Goal: Information Seeking & Learning: Compare options

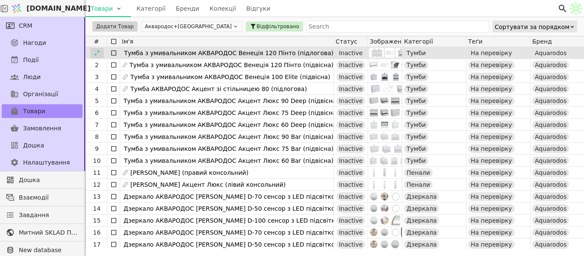
drag, startPoint x: 0, startPoint y: 0, endPoint x: 98, endPoint y: 54, distance: 111.8
click at [98, 54] on icon at bounding box center [97, 53] width 6 height 6
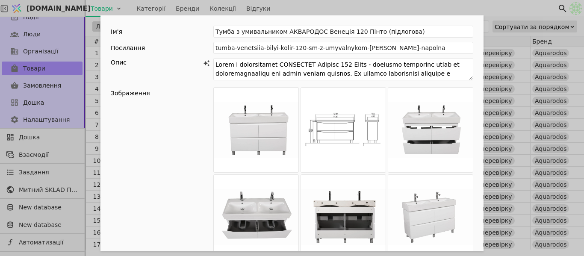
scroll to position [621, 0]
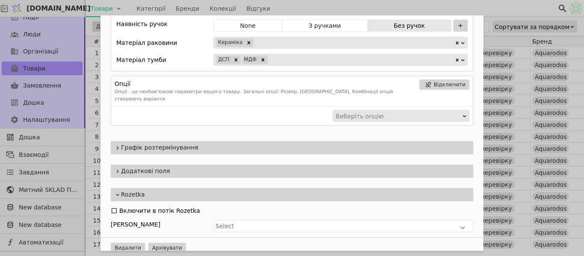
click at [201, 167] on span "Додаткові поля" at bounding box center [295, 171] width 349 height 9
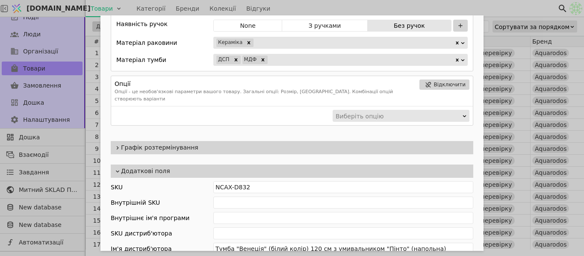
scroll to position [706, 0]
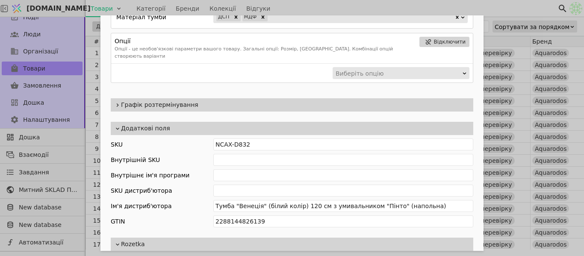
click at [198, 124] on span "Додаткові поля" at bounding box center [295, 128] width 349 height 9
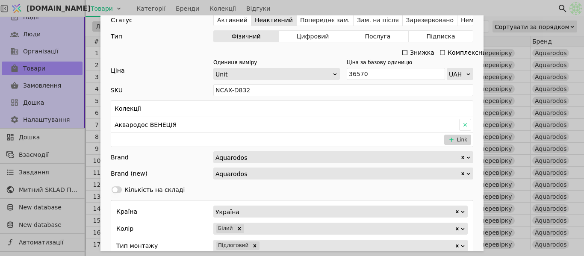
scroll to position [236, 0]
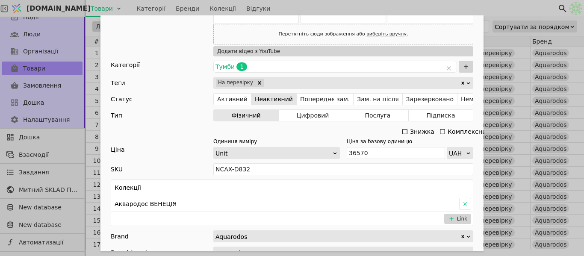
click at [517, 10] on div "Ім'я [PERSON_NAME] з умивальником АКВАРОДОС Венеція 120 Пінто (підлогова) Посил…" at bounding box center [292, 128] width 584 height 256
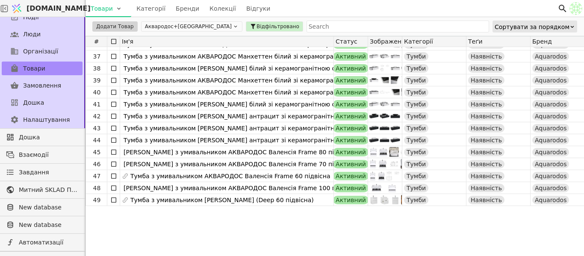
scroll to position [342, 0]
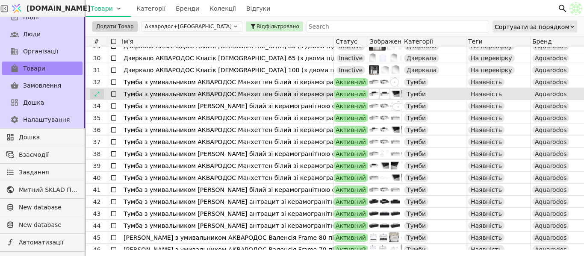
click at [99, 93] on icon at bounding box center [96, 93] width 5 height 5
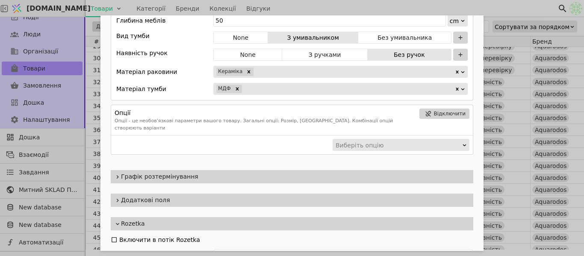
scroll to position [621, 0]
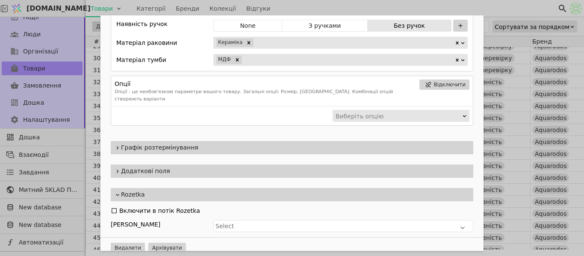
click at [261, 167] on span "Додаткові поля" at bounding box center [295, 171] width 349 height 9
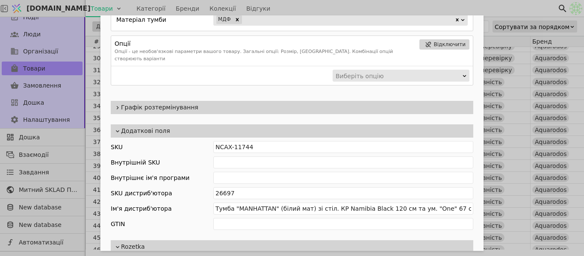
scroll to position [713, 0]
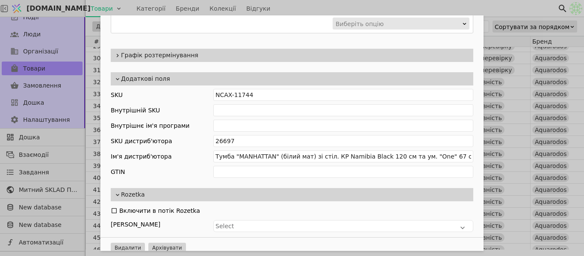
click at [533, 6] on div "Ім'я [PERSON_NAME] з умивальником [PERSON_NAME] білий зі керамогранітною стільн…" at bounding box center [292, 128] width 584 height 256
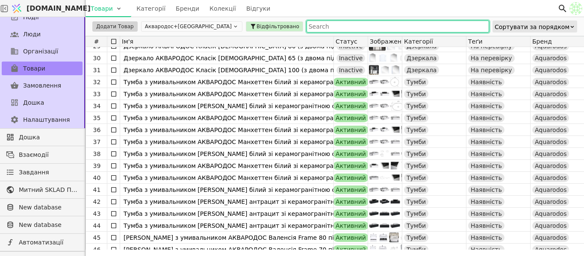
click at [307, 24] on input "text" at bounding box center [398, 27] width 183 height 12
paste input "Тумба "Вінтаж" (аліканте) 60 см з умивальником "Elite" (консольна)"
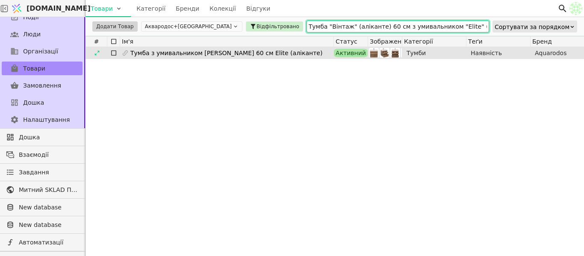
type input "Тумба "Вінтаж" (аліканте) 60 см з умивальником "Elite" (консольна)"
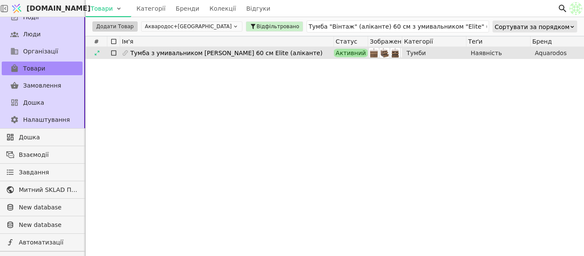
click at [97, 53] on icon at bounding box center [97, 53] width 6 height 6
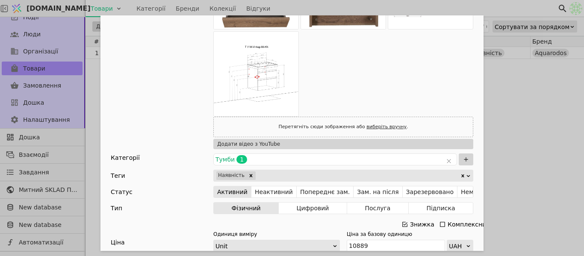
scroll to position [385, 0]
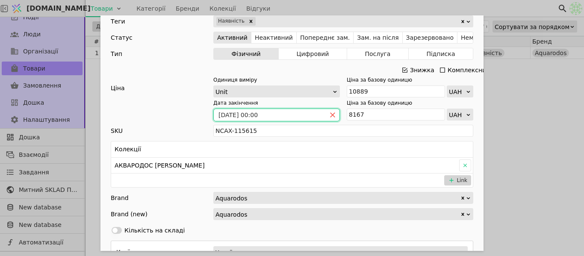
click at [331, 114] on icon "close" at bounding box center [333, 115] width 6 height 6
click at [406, 71] on div "Знижка" at bounding box center [418, 70] width 34 height 12
click at [402, 70] on icon "Add Opportunity" at bounding box center [404, 70] width 5 height 5
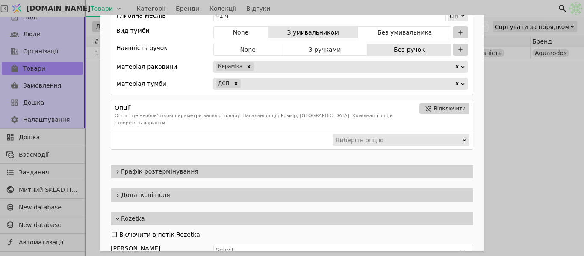
scroll to position [708, 0]
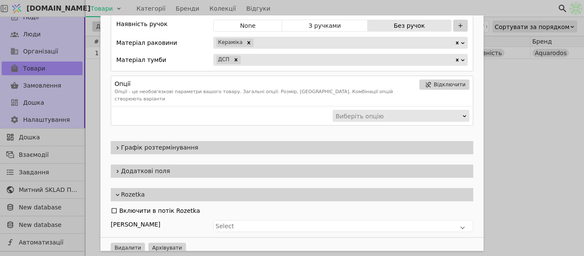
click at [172, 143] on span "Графік розтермінування" at bounding box center [295, 147] width 349 height 9
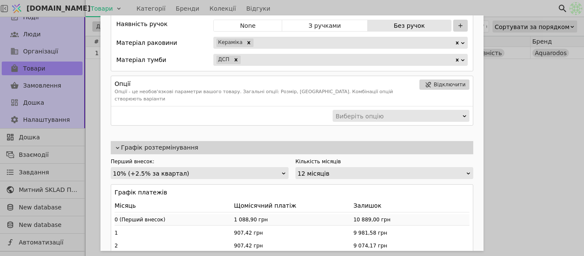
click at [172, 143] on span "Графік розтермінування" at bounding box center [295, 147] width 349 height 9
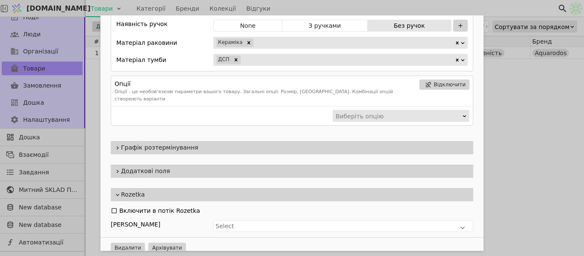
click at [166, 165] on div "Додаткові поля" at bounding box center [292, 171] width 363 height 13
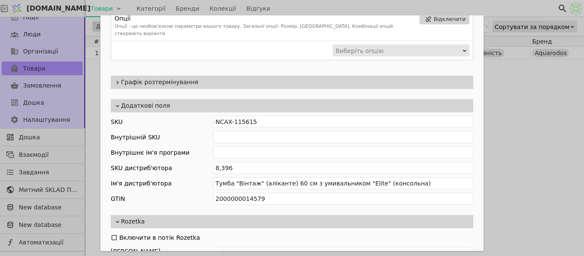
scroll to position [794, 0]
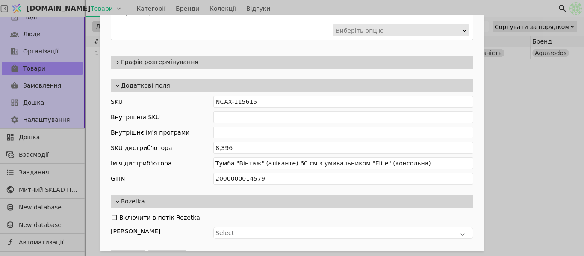
click at [584, 108] on div "Ім'я [PERSON_NAME] з умивальником [PERSON_NAME] 60 см Elite (аліканте) Посиланн…" at bounding box center [292, 128] width 584 height 256
